Goal: Task Accomplishment & Management: Manage account settings

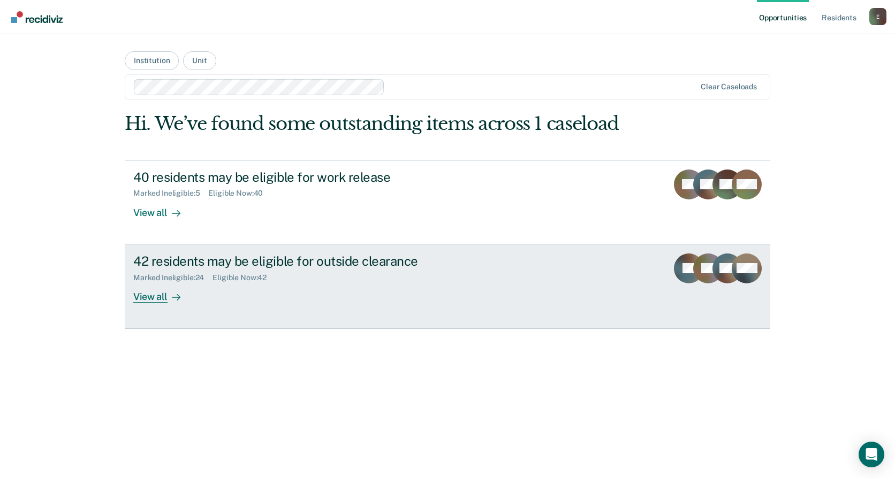
click at [167, 278] on div "Marked Ineligible : 24" at bounding box center [172, 277] width 79 height 9
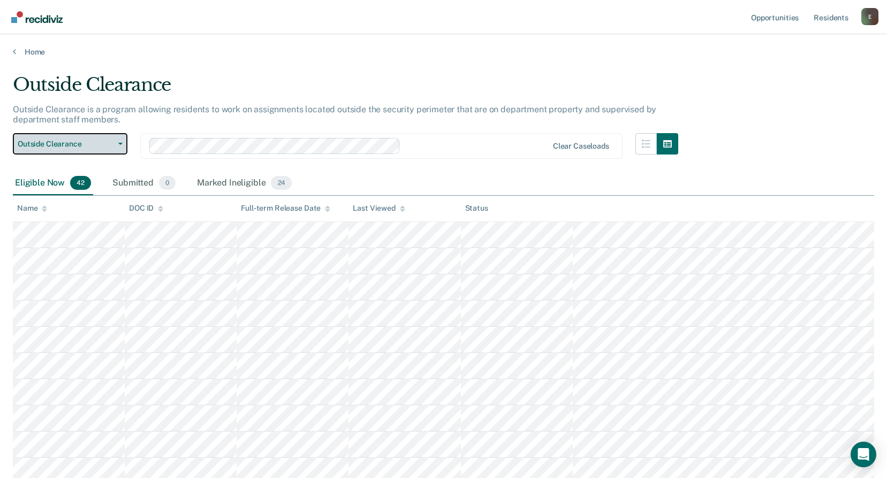
click at [120, 144] on icon "button" at bounding box center [120, 144] width 4 height 2
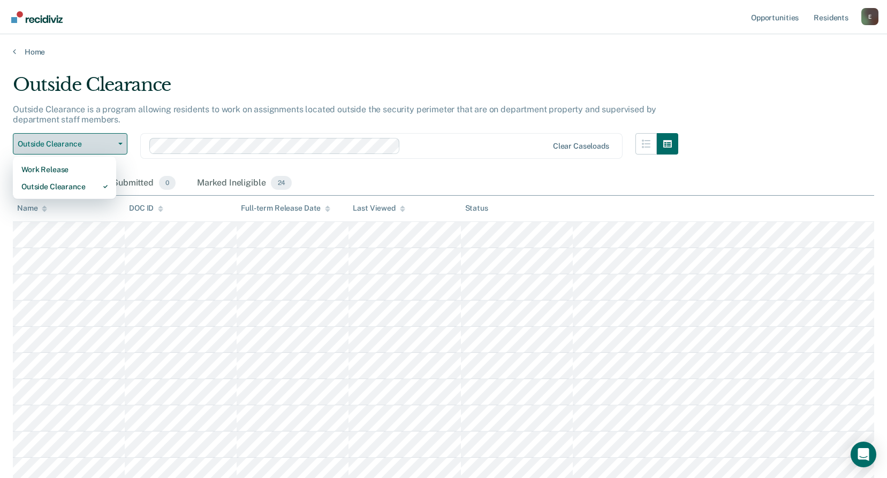
click at [120, 144] on icon "button" at bounding box center [120, 144] width 4 height 2
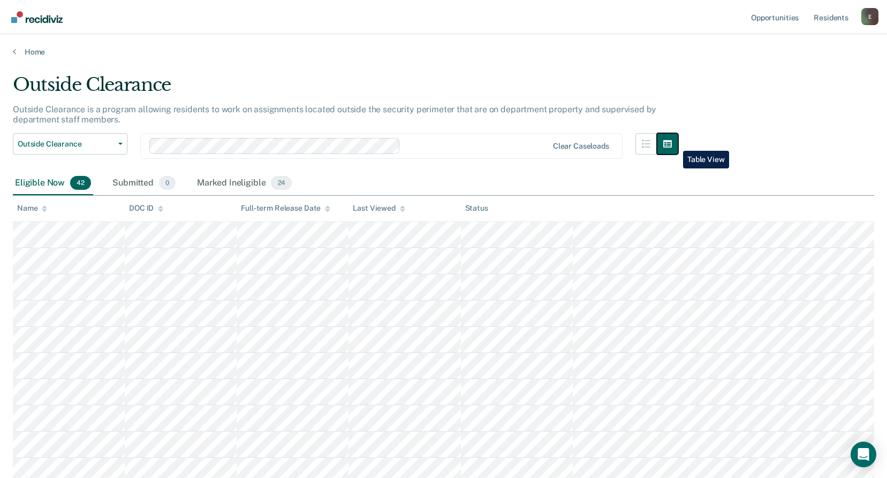
click at [671, 143] on icon "button" at bounding box center [667, 144] width 9 height 9
click at [227, 184] on div "Marked Ineligible 24" at bounding box center [244, 184] width 99 height 24
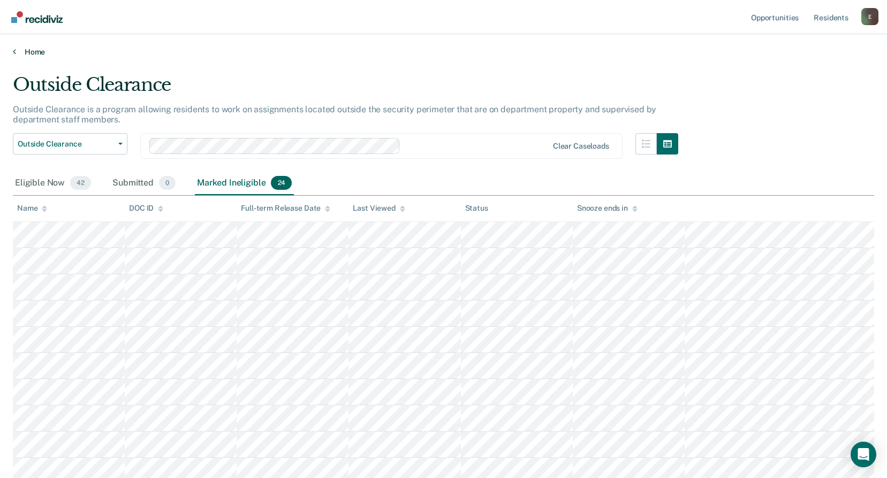
click at [152, 51] on link "Home" at bounding box center [443, 52] width 861 height 10
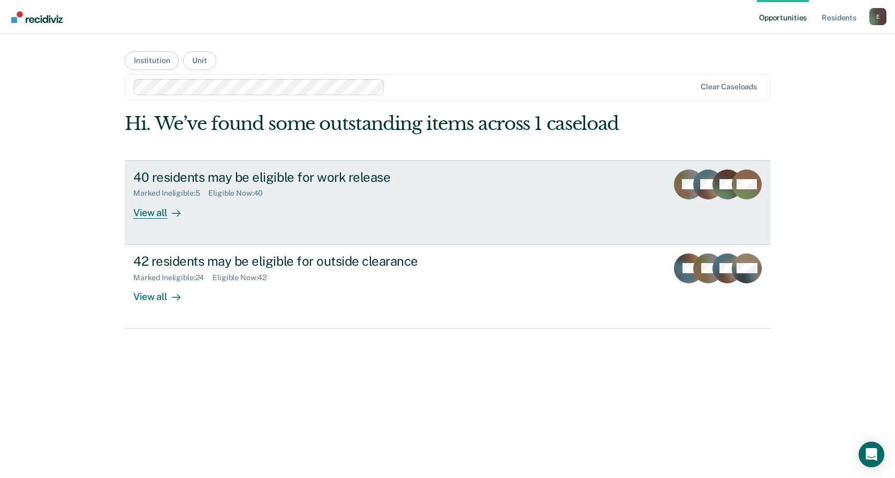
click at [153, 209] on div "View all" at bounding box center [163, 208] width 60 height 21
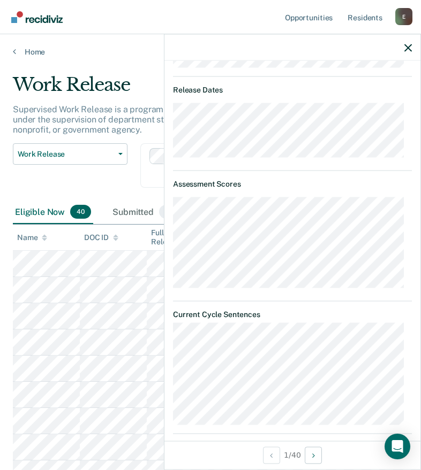
scroll to position [204, 0]
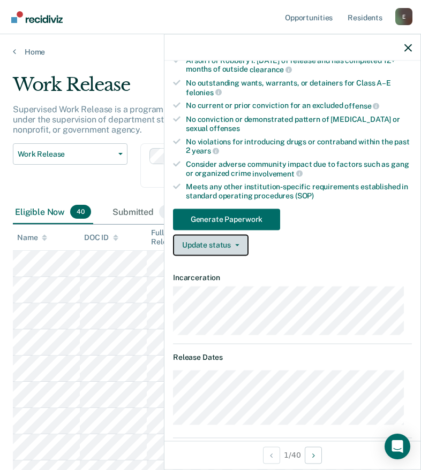
click at [231, 245] on span "button" at bounding box center [235, 245] width 9 height 2
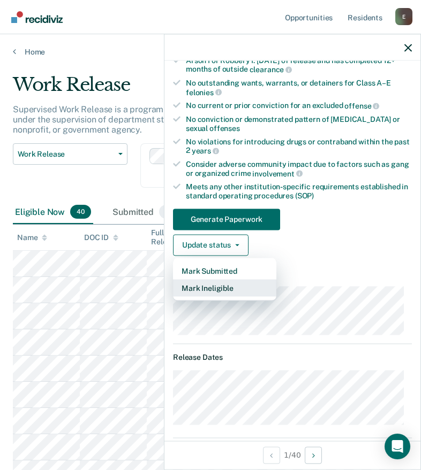
click at [225, 281] on button "Mark Ineligible" at bounding box center [224, 287] width 103 height 17
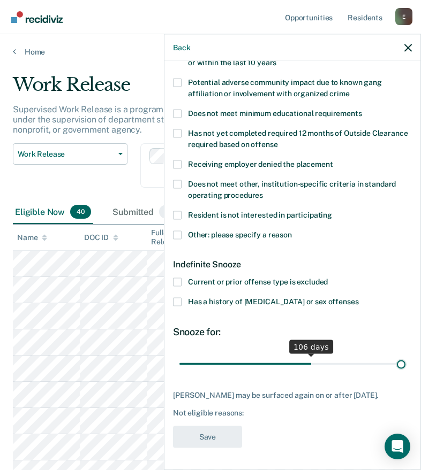
scroll to position [193, 0]
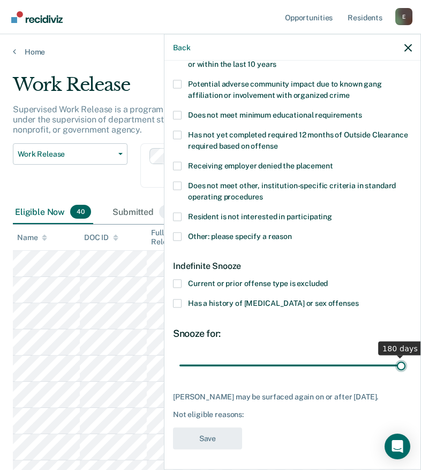
drag, startPoint x: 217, startPoint y: 351, endPoint x: 406, endPoint y: 347, distance: 188.9
type input "180"
click at [405, 356] on input "range" at bounding box center [292, 365] width 226 height 19
click at [178, 282] on span at bounding box center [177, 284] width 9 height 9
click at [327, 280] on input "Current or prior offense type is excluded" at bounding box center [327, 280] width 0 height 0
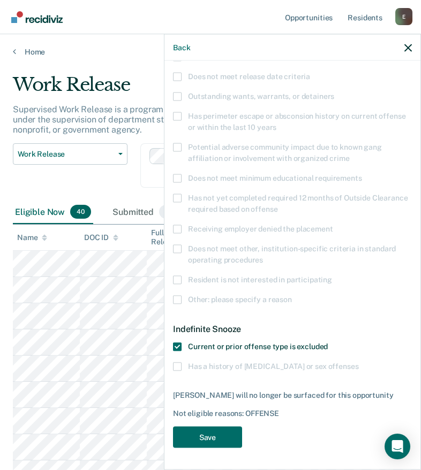
scroll to position [128, 0]
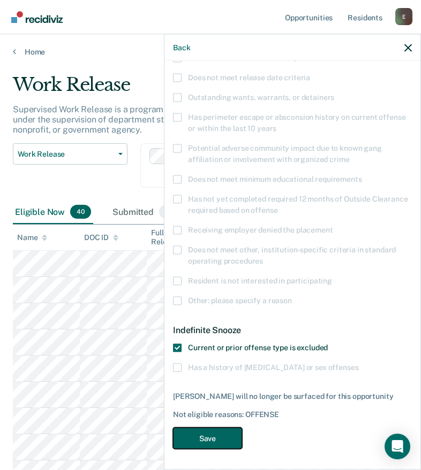
click at [213, 438] on button "Save" at bounding box center [207, 438] width 69 height 22
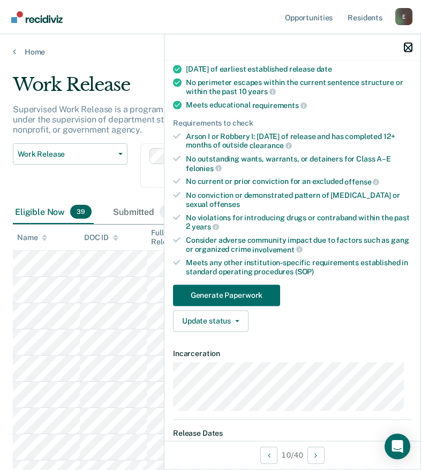
click at [408, 45] on icon "button" at bounding box center [407, 47] width 7 height 7
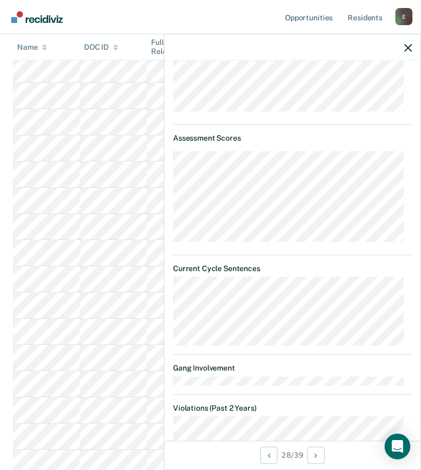
scroll to position [304, 0]
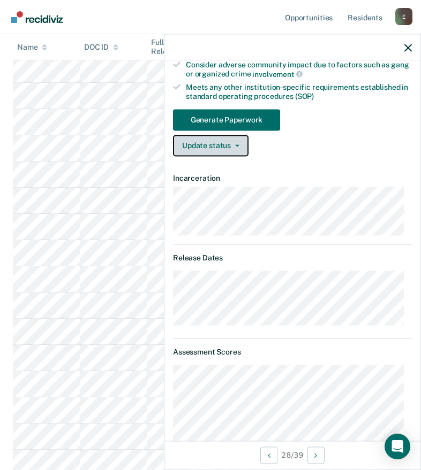
click at [220, 150] on button "Update status" at bounding box center [210, 145] width 75 height 21
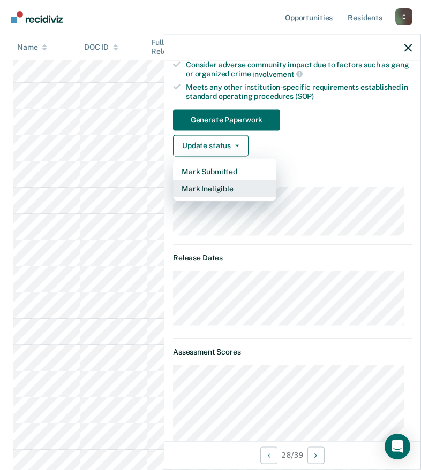
click at [226, 184] on button "Mark Ineligible" at bounding box center [224, 188] width 103 height 17
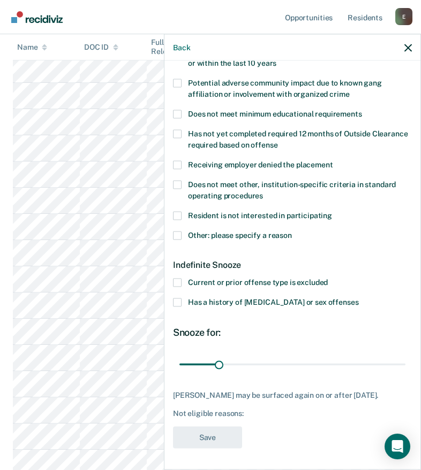
scroll to position [193, 0]
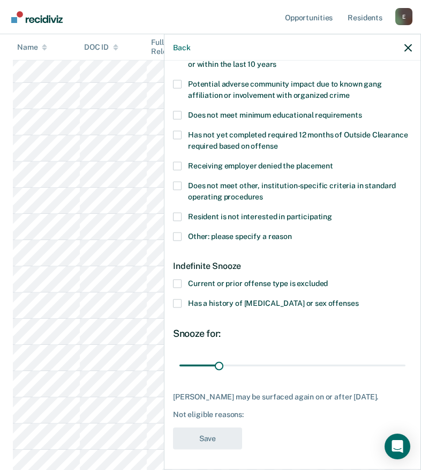
click at [177, 309] on label "Has a history of [MEDICAL_DATA] or sex offenses" at bounding box center [292, 305] width 239 height 11
click at [358, 300] on input "Has a history of [MEDICAL_DATA] or sex offenses" at bounding box center [358, 300] width 0 height 0
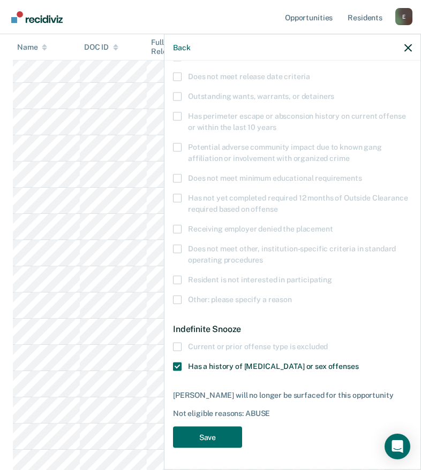
scroll to position [128, 0]
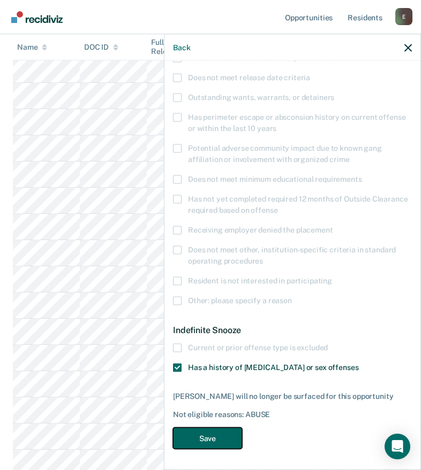
click at [213, 434] on button "Save" at bounding box center [207, 438] width 69 height 22
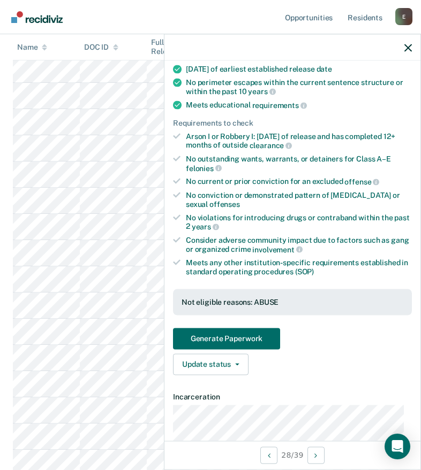
scroll to position [0, 0]
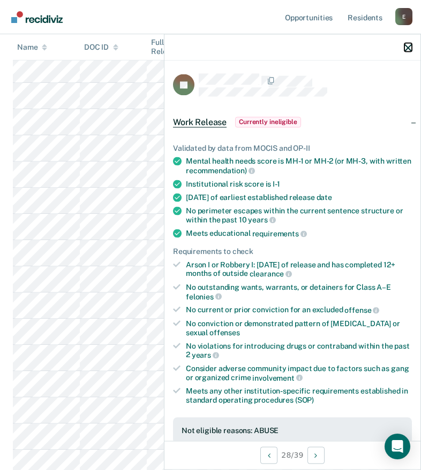
click at [409, 47] on icon "button" at bounding box center [407, 47] width 7 height 7
